Goal: Task Accomplishment & Management: Use online tool/utility

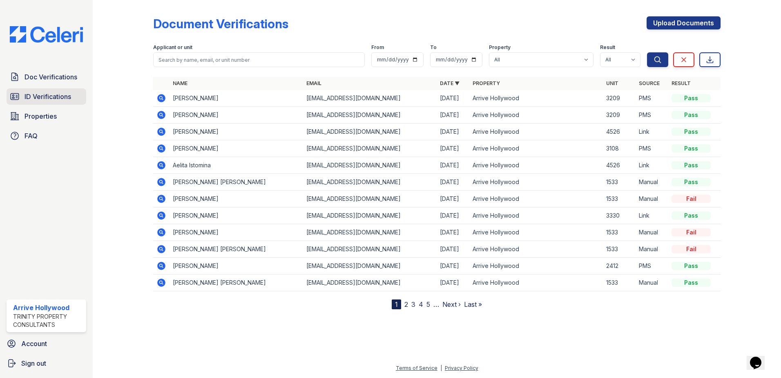
click at [23, 94] on link "ID Verifications" at bounding box center [47, 96] width 80 height 16
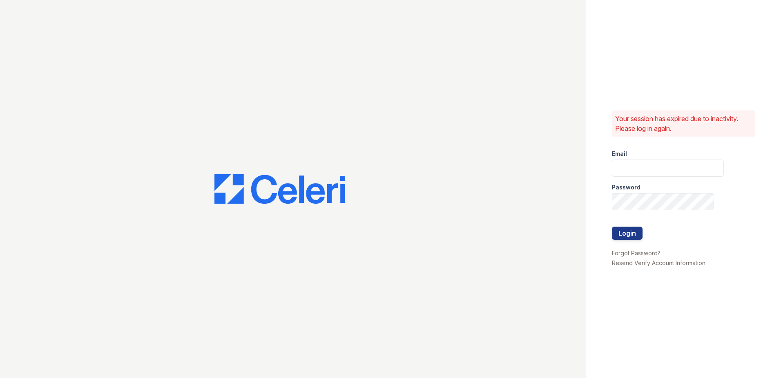
type input "arrivehollywood@trinity-pm.com"
click at [619, 237] on button "Login" at bounding box center [627, 232] width 31 height 13
